Goal: Information Seeking & Learning: Find specific fact

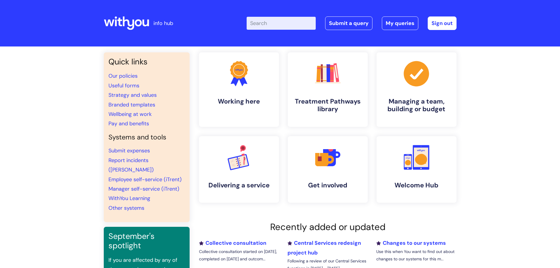
click at [283, 23] on input "Enter your search term here..." at bounding box center [280, 23] width 69 height 13
type input "hotel booking"
click button "Search" at bounding box center [0, 0] width 0 height 0
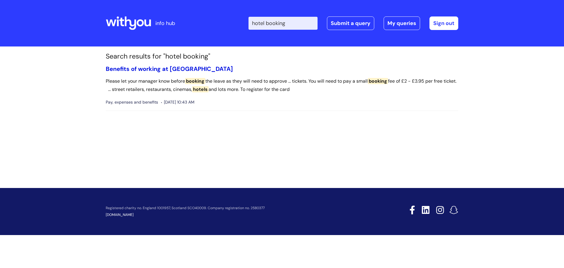
click at [186, 67] on link "Benefits of working at [GEOGRAPHIC_DATA]" at bounding box center [169, 69] width 127 height 8
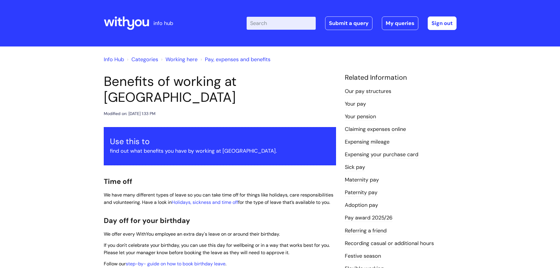
click at [268, 25] on input "Enter your search term here..." at bounding box center [280, 23] width 69 height 13
type input "hotel"
click button "Search" at bounding box center [0, 0] width 0 height 0
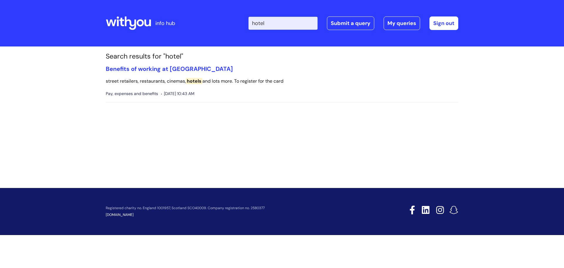
drag, startPoint x: 277, startPoint y: 22, endPoint x: 254, endPoint y: 23, distance: 22.9
click at [254, 23] on div "Enter your search term here... hotel Search Submit a query My queries Welcome E…" at bounding box center [325, 23] width 265 height 35
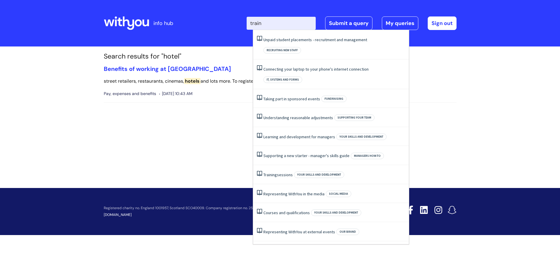
type input "train"
click button "Search" at bounding box center [0, 0] width 0 height 0
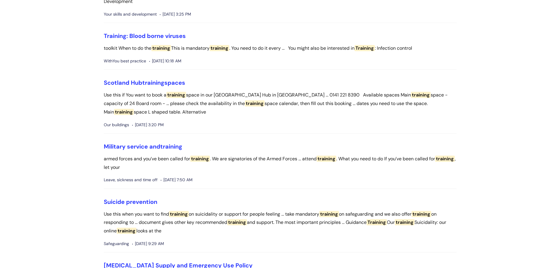
scroll to position [734, 0]
